Goal: Information Seeking & Learning: Find contact information

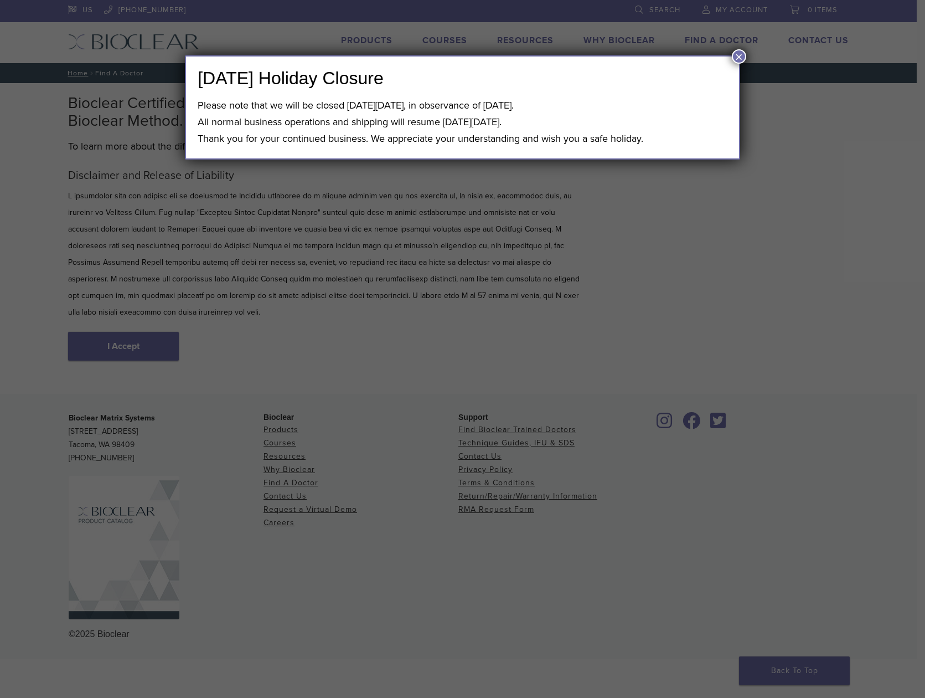
click at [735, 59] on button "×" at bounding box center [739, 56] width 14 height 14
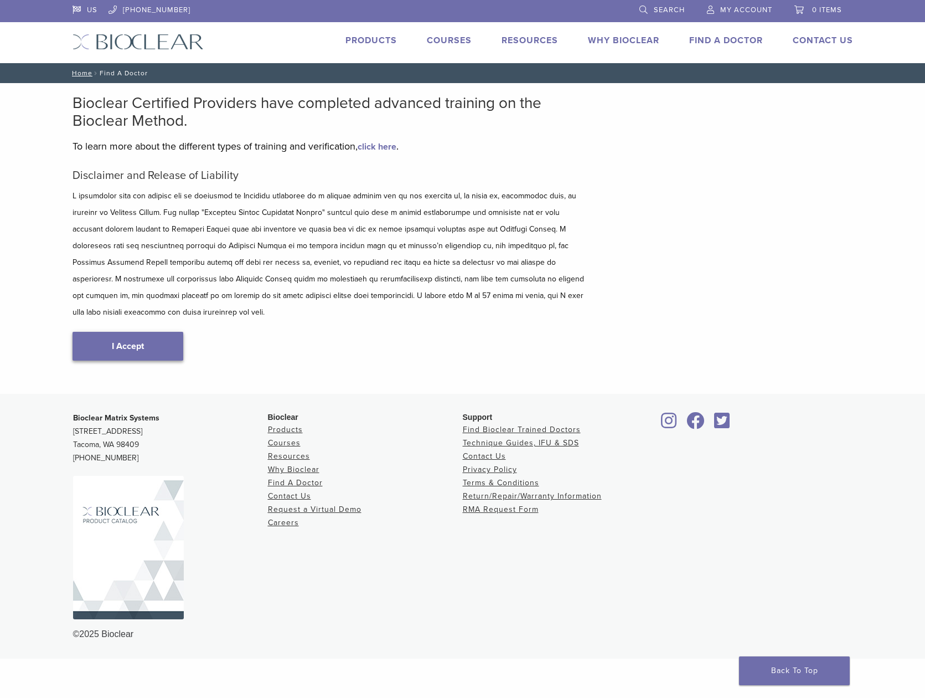
click at [133, 332] on link "I Accept" at bounding box center [128, 346] width 111 height 29
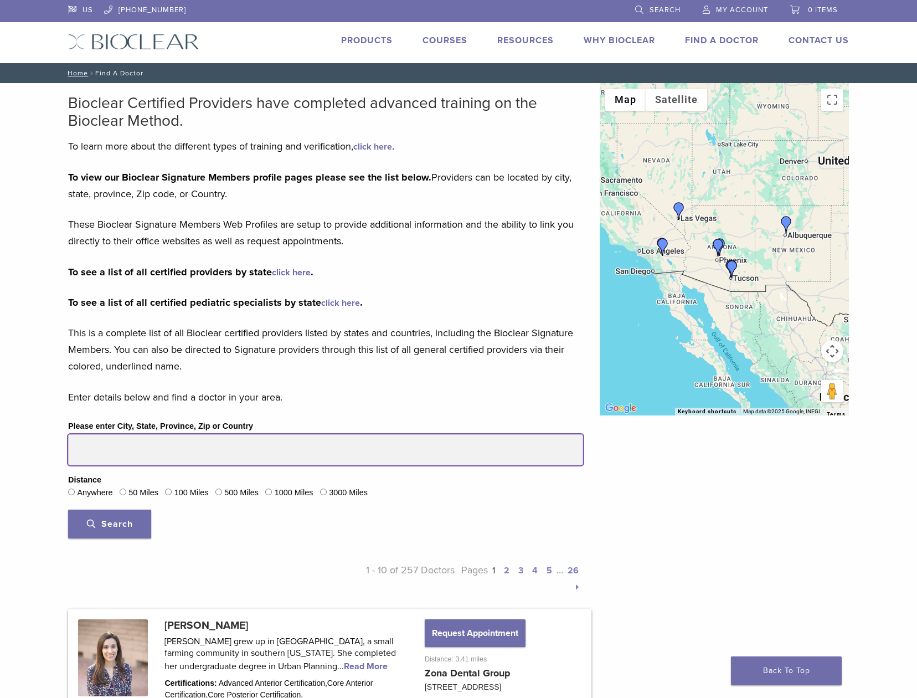
click at [136, 449] on input "Please enter City, State, Province, Zip or Country" at bounding box center [325, 449] width 515 height 31
type input "*****"
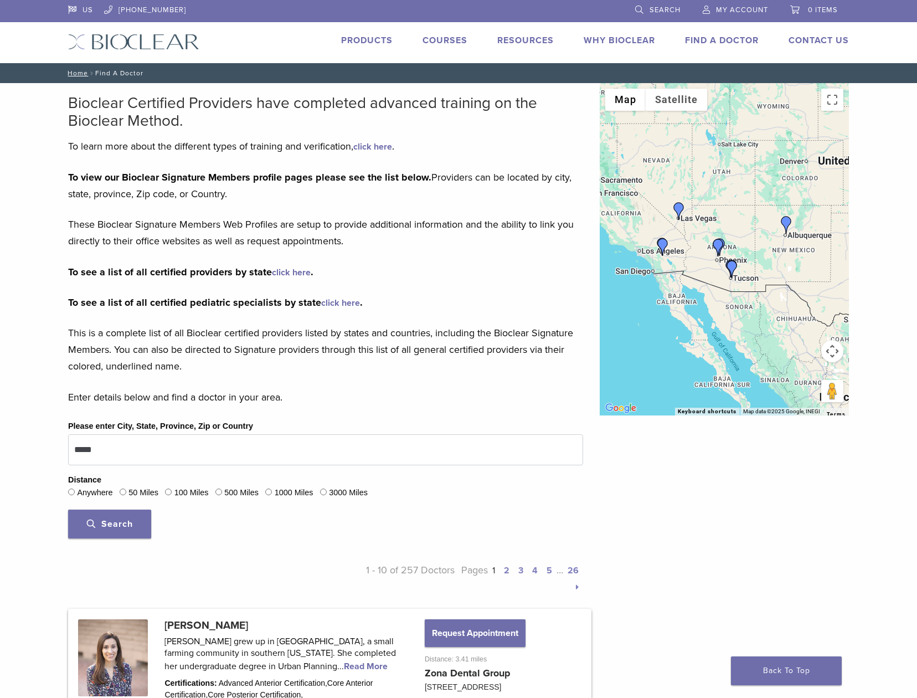
click at [112, 529] on button "Search" at bounding box center [109, 524] width 83 height 29
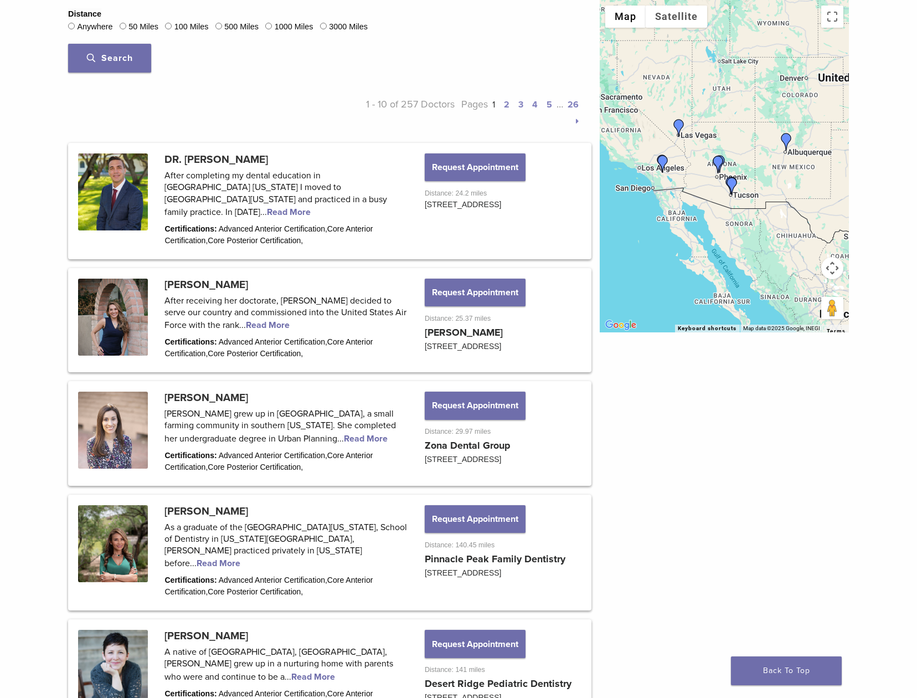
scroll to position [467, 0]
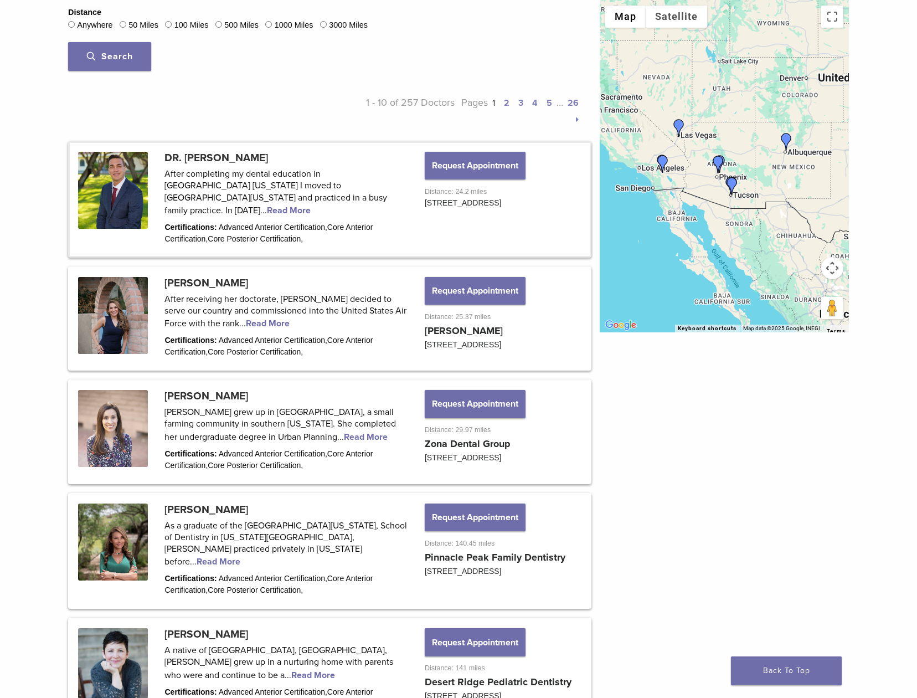
click at [252, 194] on link at bounding box center [330, 199] width 520 height 113
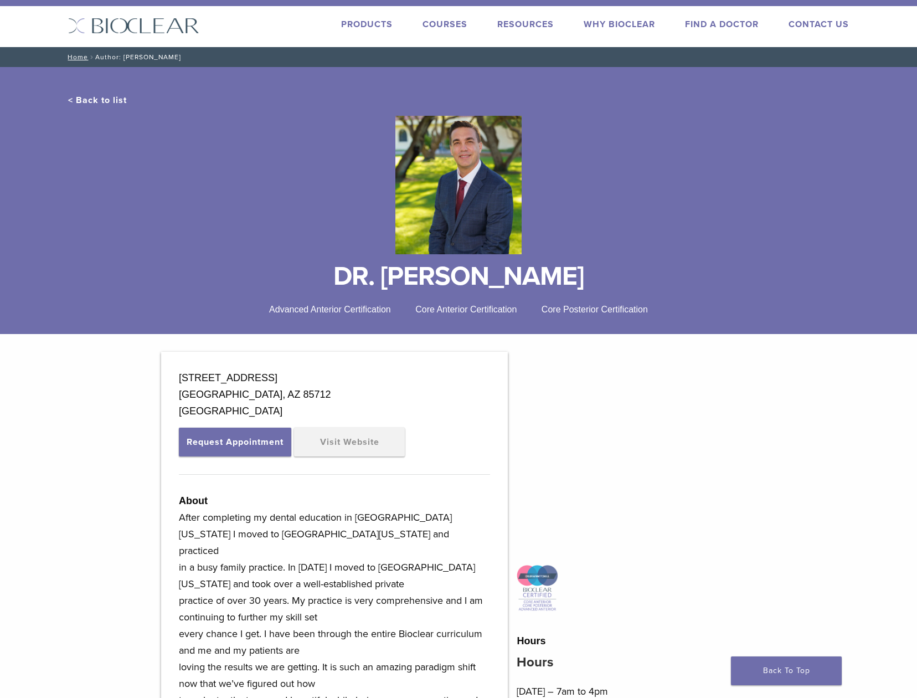
scroll to position [17, 0]
click at [349, 439] on link "Visit Website" at bounding box center [349, 441] width 111 height 29
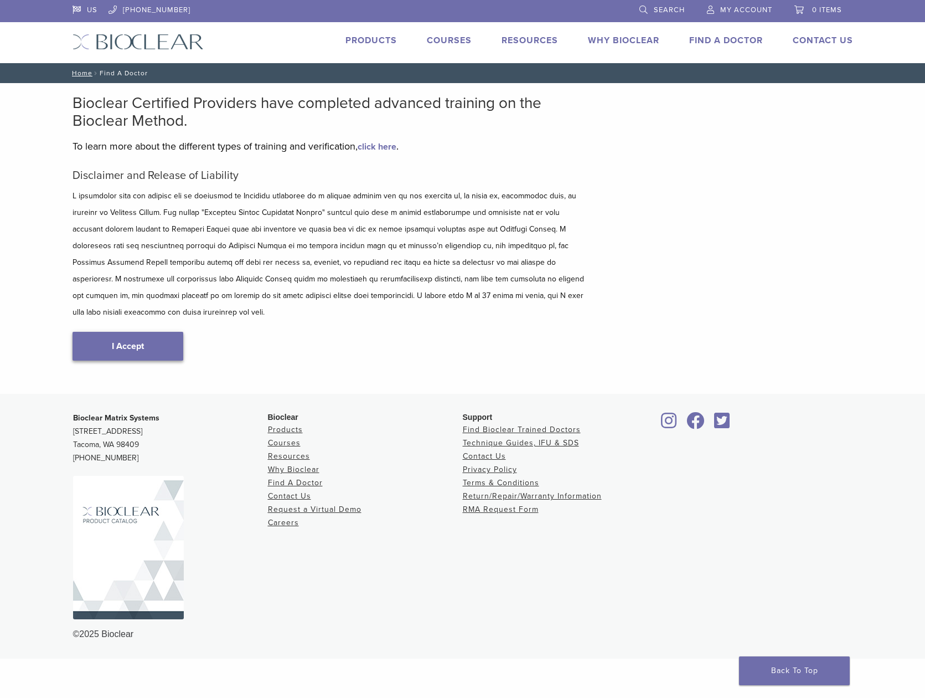
click at [145, 332] on link "I Accept" at bounding box center [128, 346] width 111 height 29
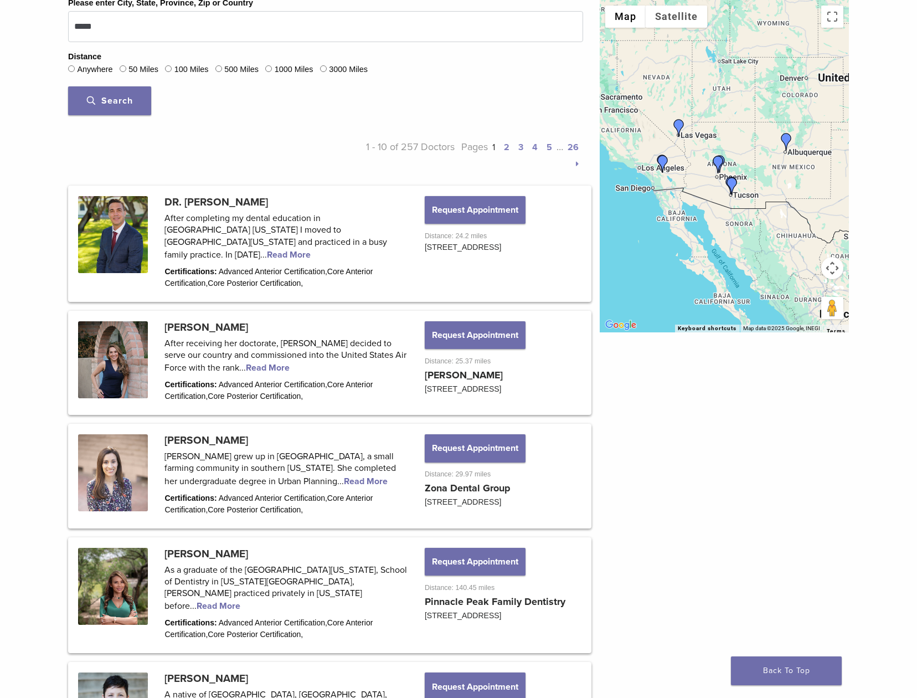
scroll to position [430, 0]
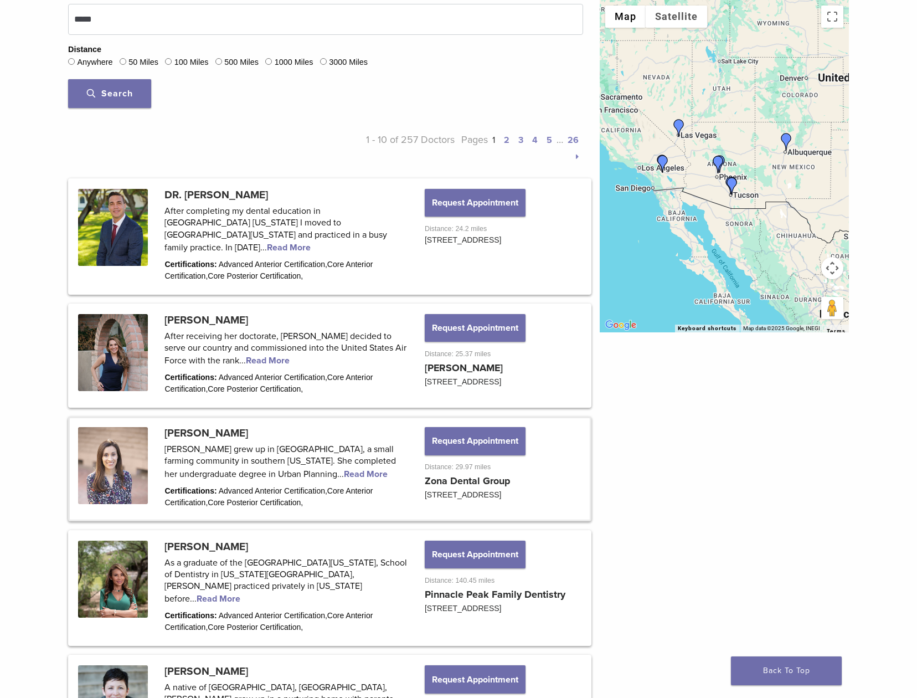
click at [228, 423] on link at bounding box center [330, 468] width 520 height 101
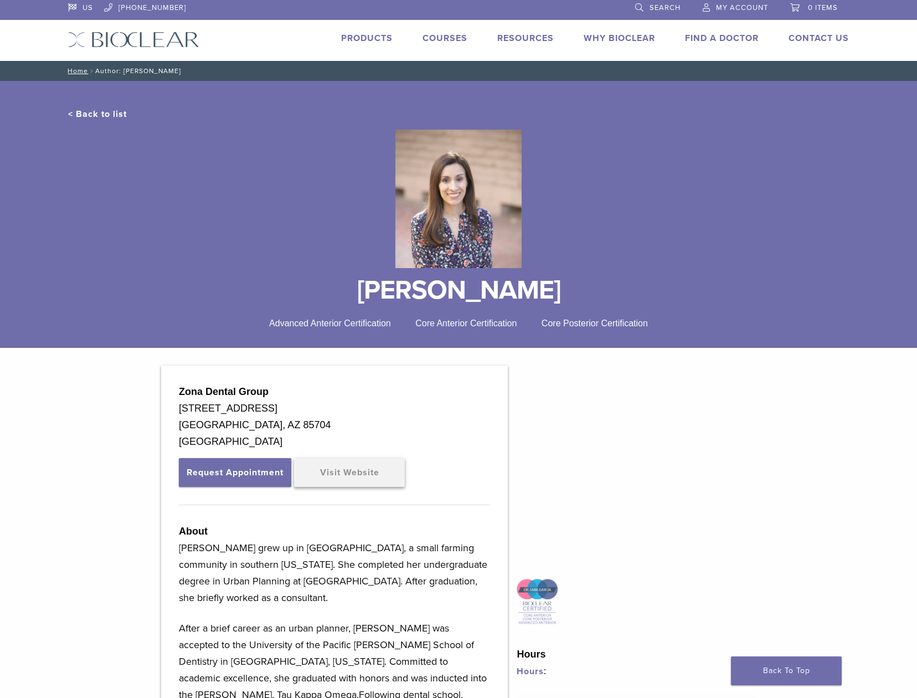
click at [354, 478] on link "Visit Website" at bounding box center [349, 472] width 111 height 29
